Goal: Find specific page/section: Find specific page/section

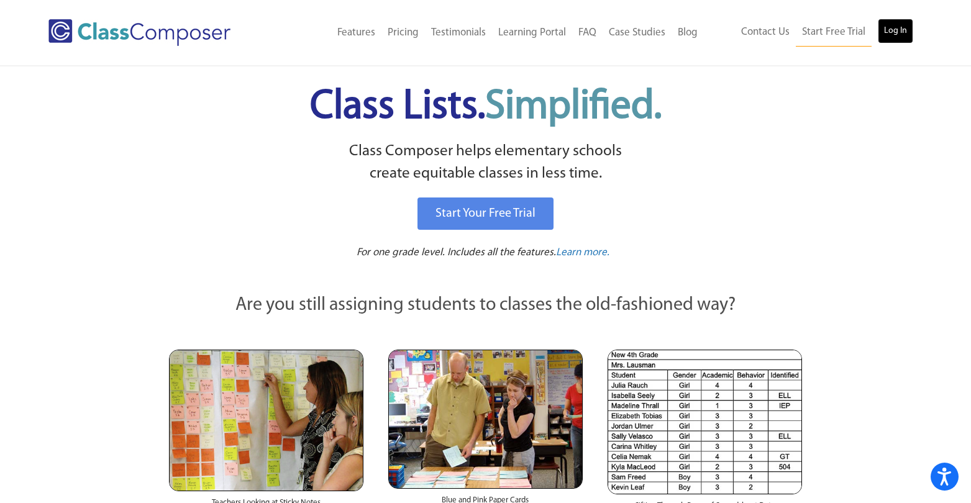
click at [897, 34] on link "Log In" at bounding box center [894, 31] width 35 height 25
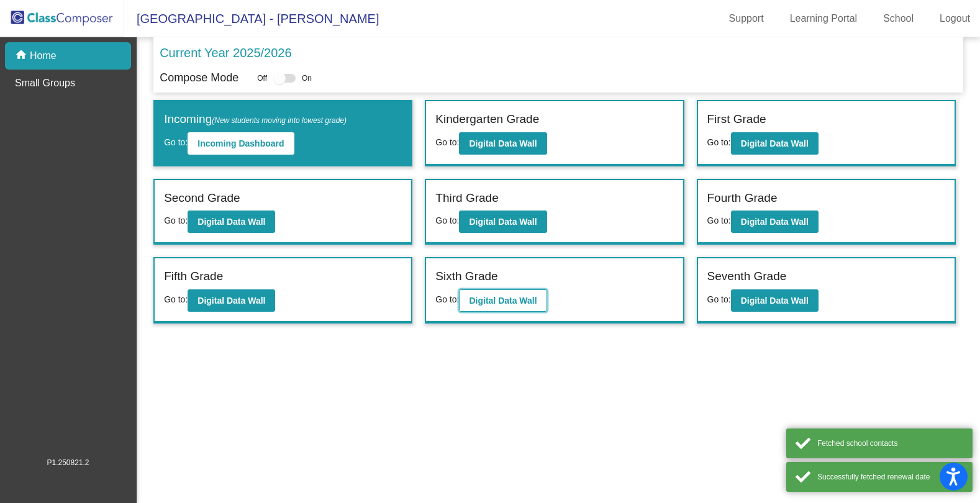
click at [510, 291] on button "Digital Data Wall" at bounding box center [503, 300] width 88 height 22
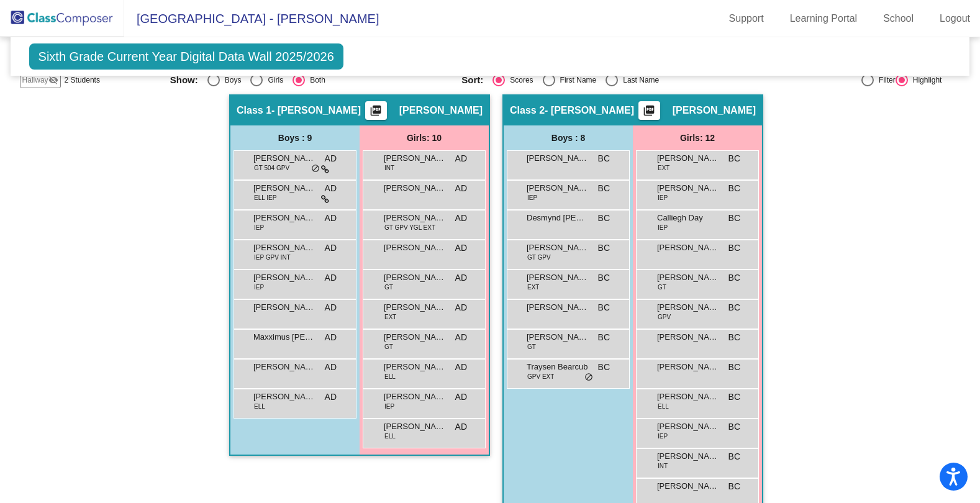
scroll to position [212, 0]
